Goal: Transaction & Acquisition: Purchase product/service

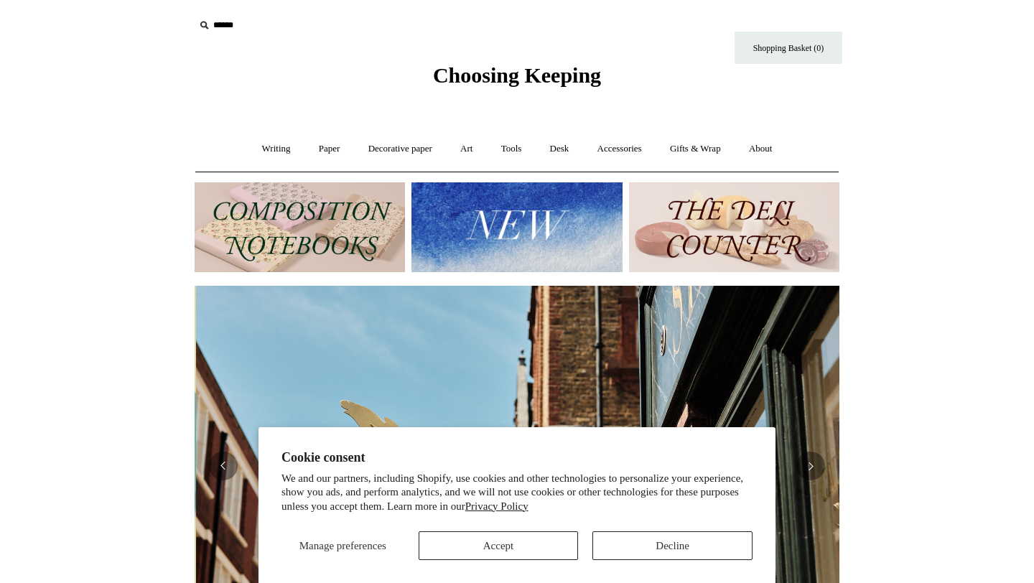
scroll to position [0, 645]
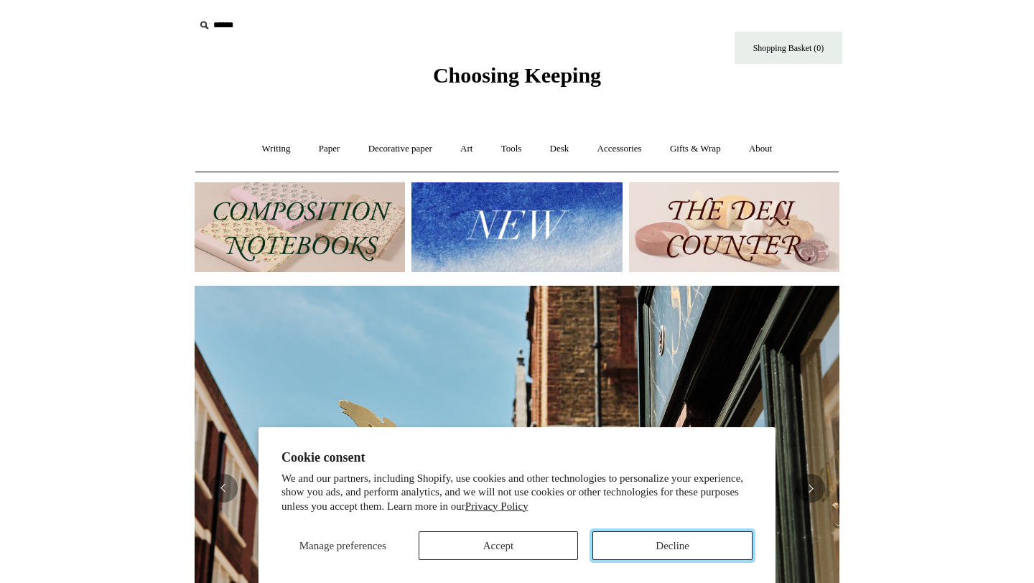
click at [620, 544] on button "Decline" at bounding box center [672, 545] width 160 height 29
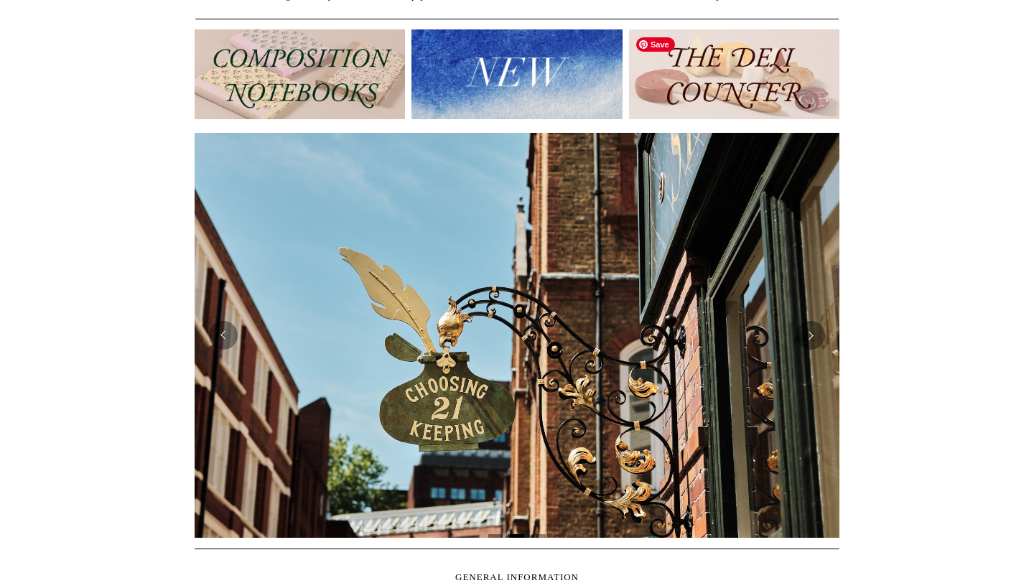
scroll to position [243, 0]
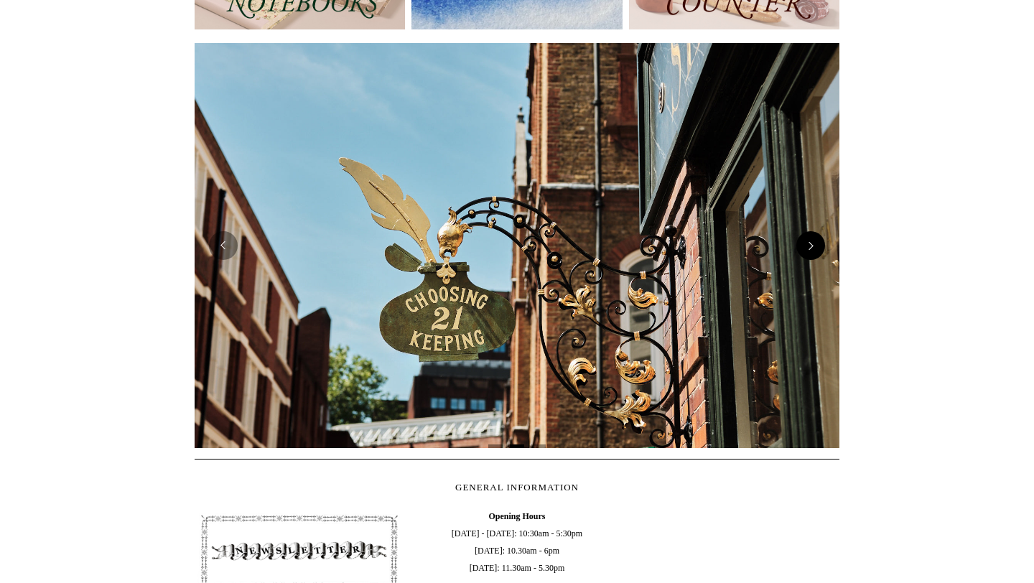
click at [818, 253] on button "Next" at bounding box center [810, 245] width 29 height 29
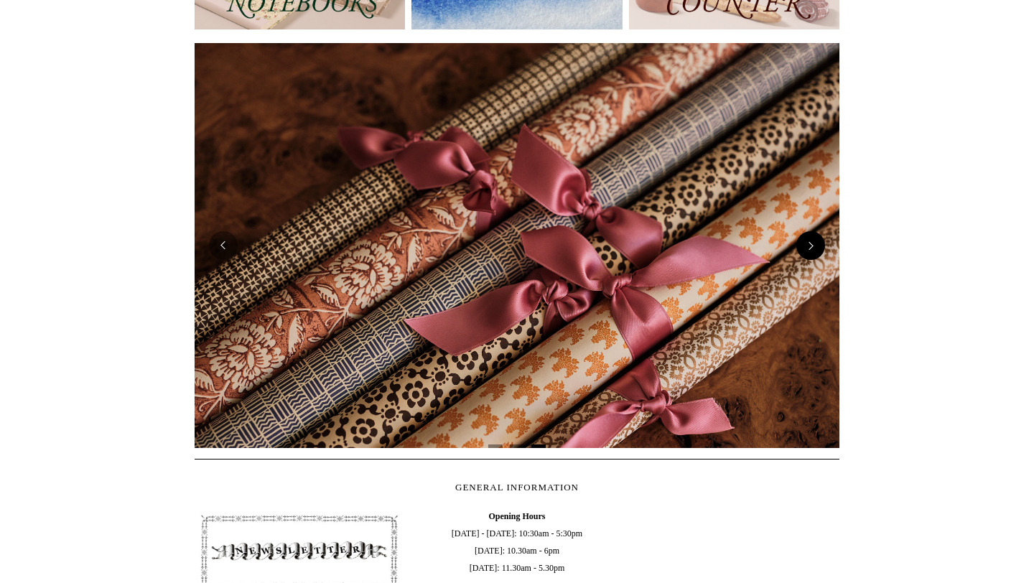
click at [818, 253] on button "Next" at bounding box center [810, 245] width 29 height 29
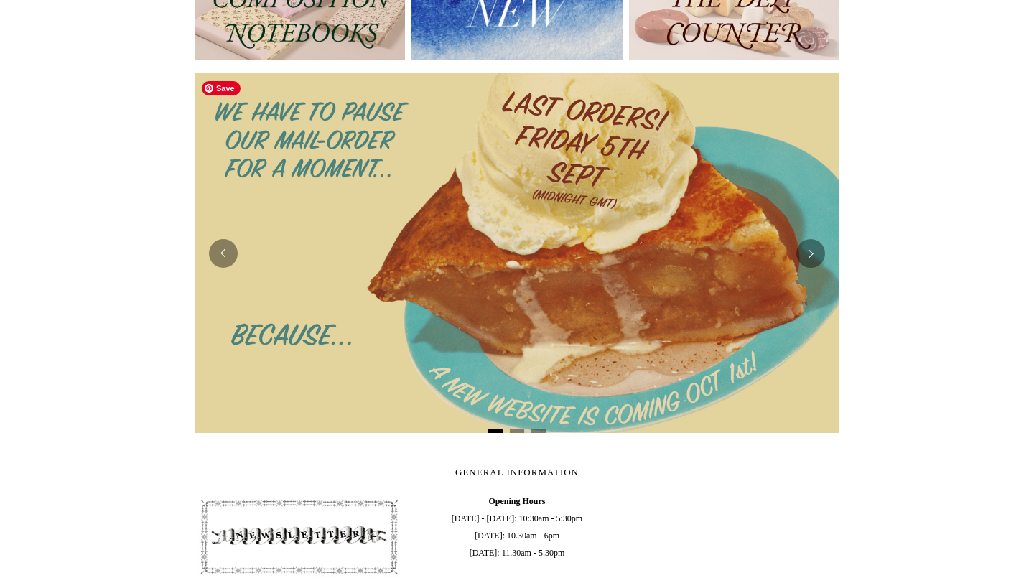
scroll to position [0, 0]
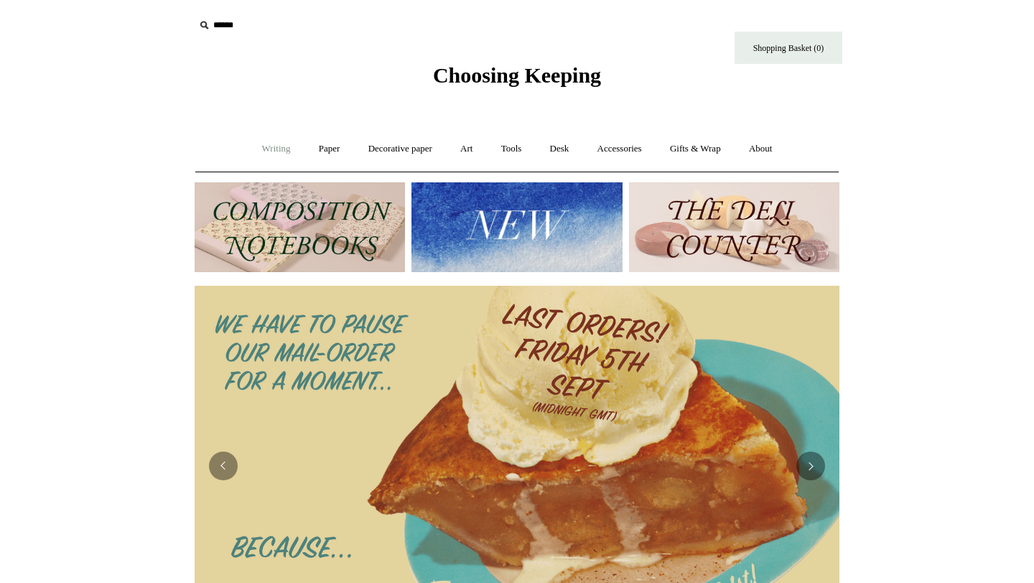
click at [271, 151] on link "Writing +" at bounding box center [276, 149] width 55 height 38
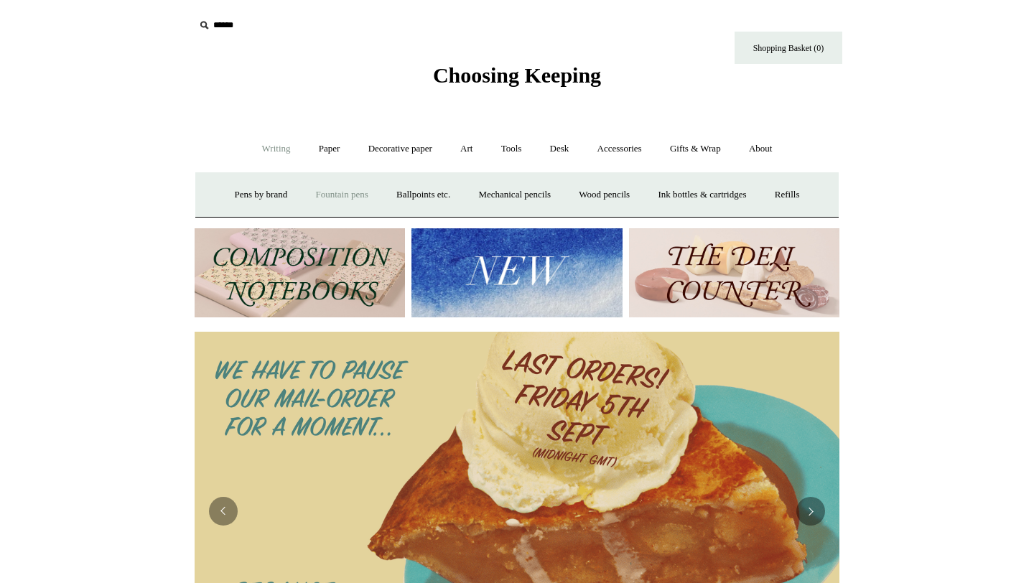
click at [343, 188] on link "Fountain pens +" at bounding box center [341, 195] width 78 height 38
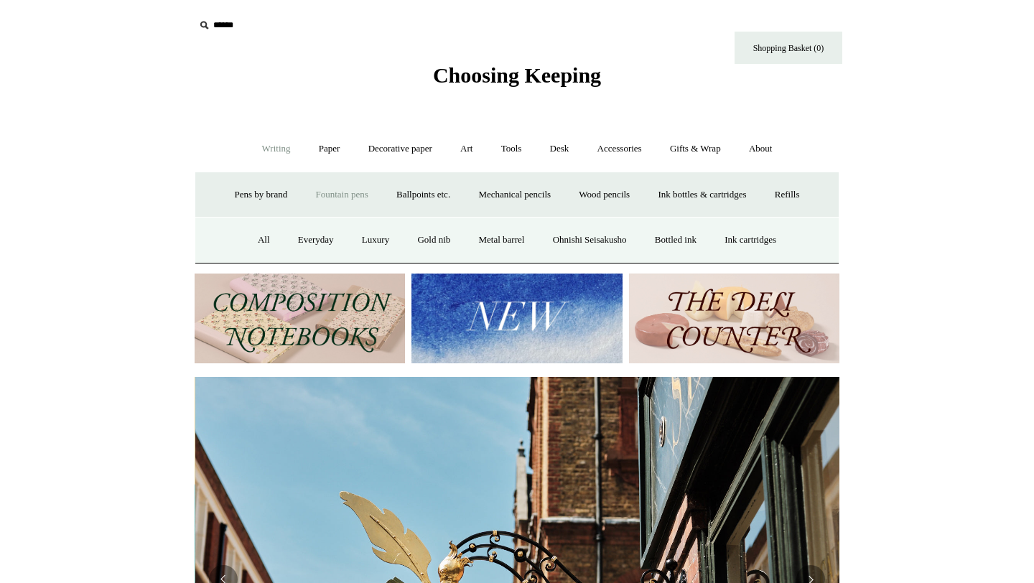
scroll to position [0, 645]
click at [249, 238] on link "All" at bounding box center [264, 240] width 38 height 38
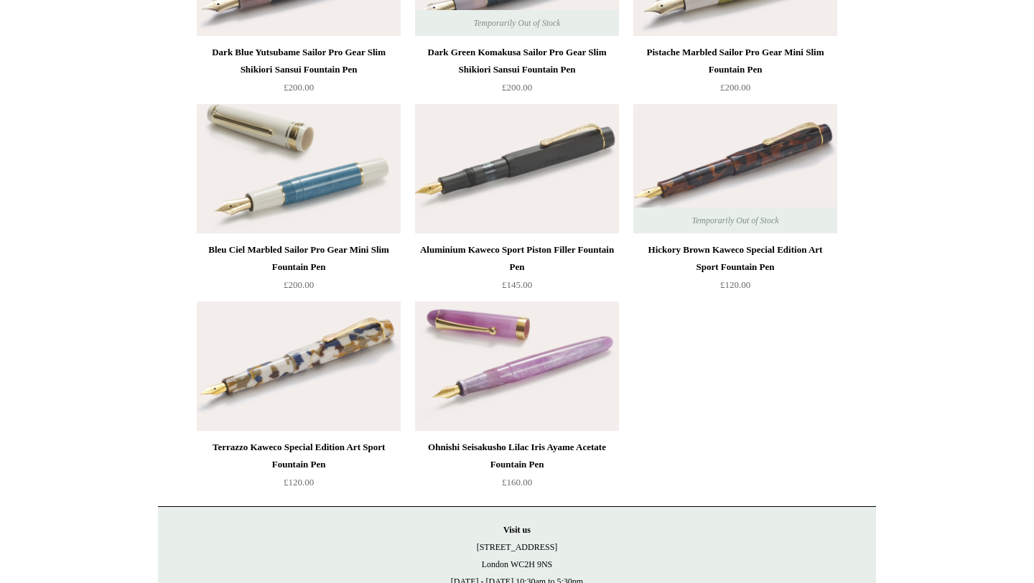
scroll to position [7188, 0]
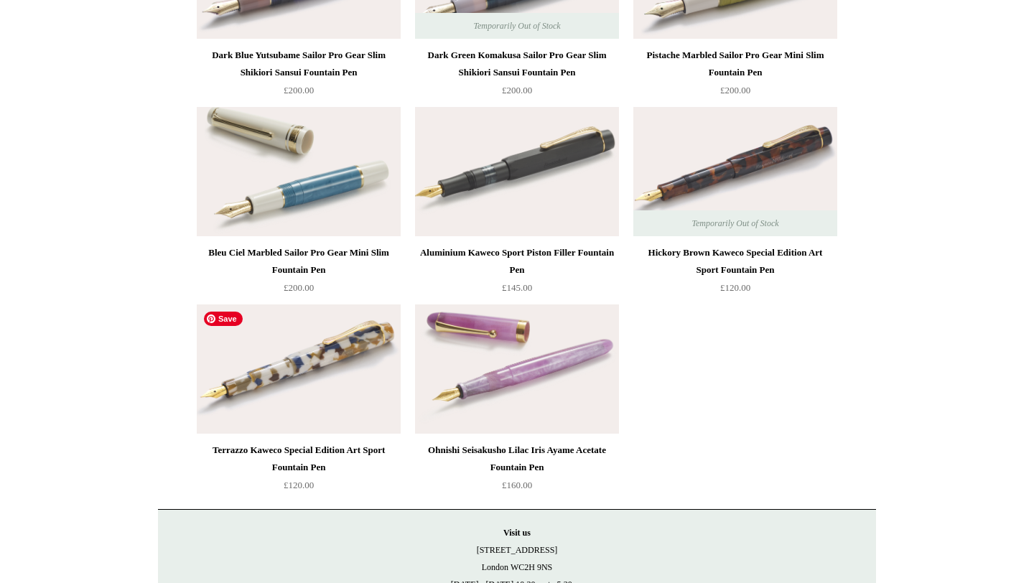
click at [386, 374] on img at bounding box center [299, 368] width 204 height 129
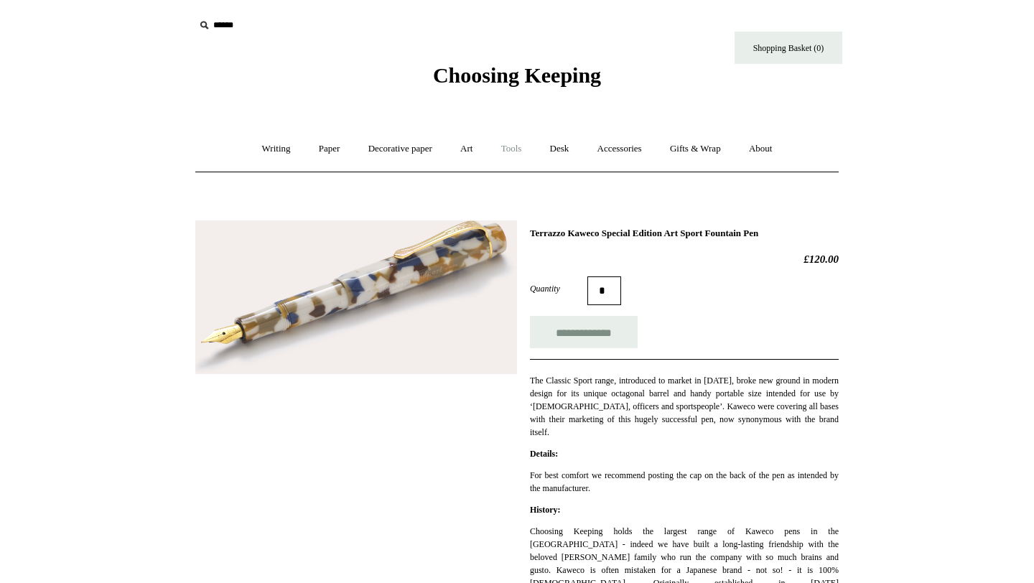
click at [513, 149] on link "Tools +" at bounding box center [511, 149] width 47 height 38
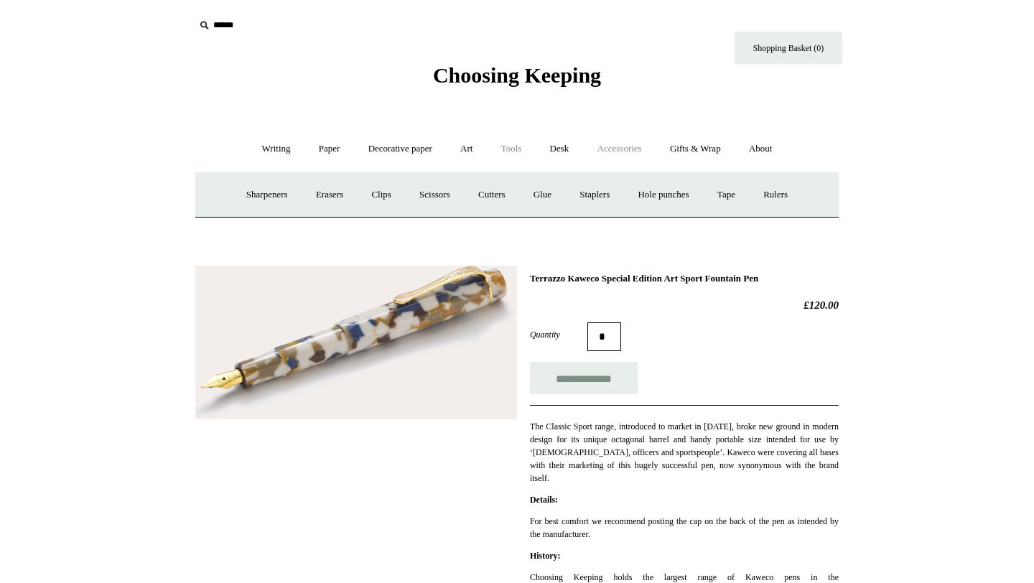
click at [617, 152] on link "Accessories +" at bounding box center [619, 149] width 70 height 38
